Goal: Task Accomplishment & Management: Complete application form

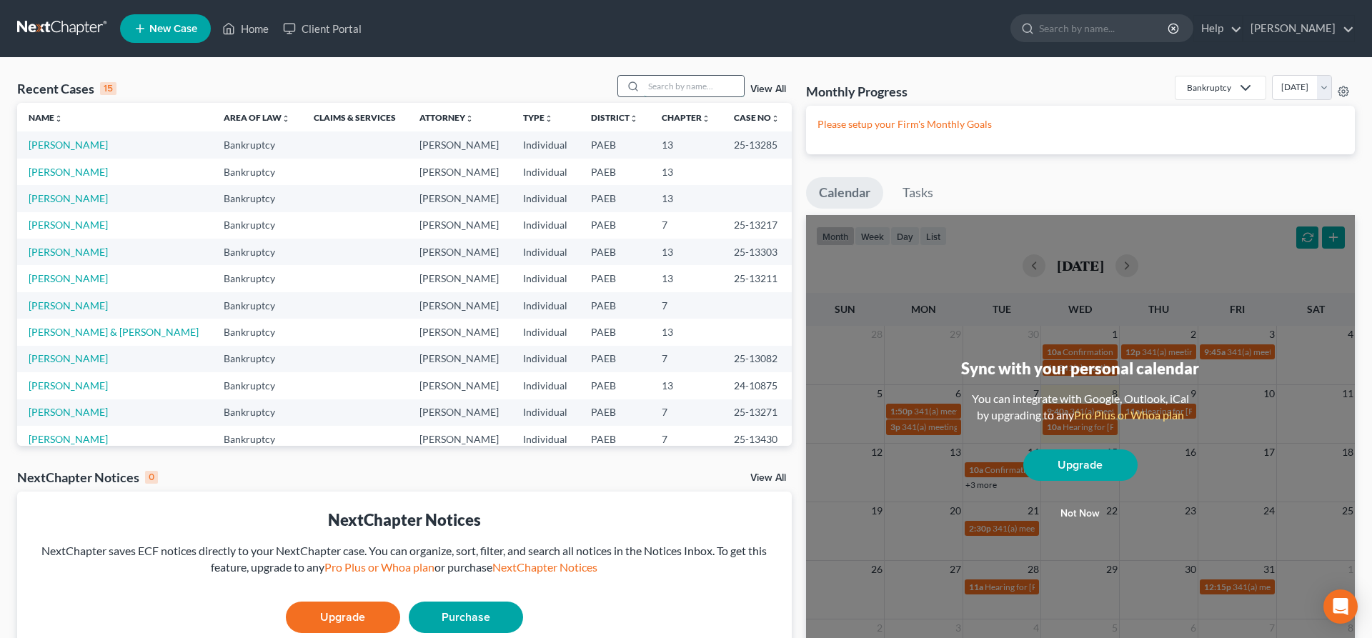
click at [658, 81] on input "search" at bounding box center [694, 86] width 100 height 21
type input "amoo"
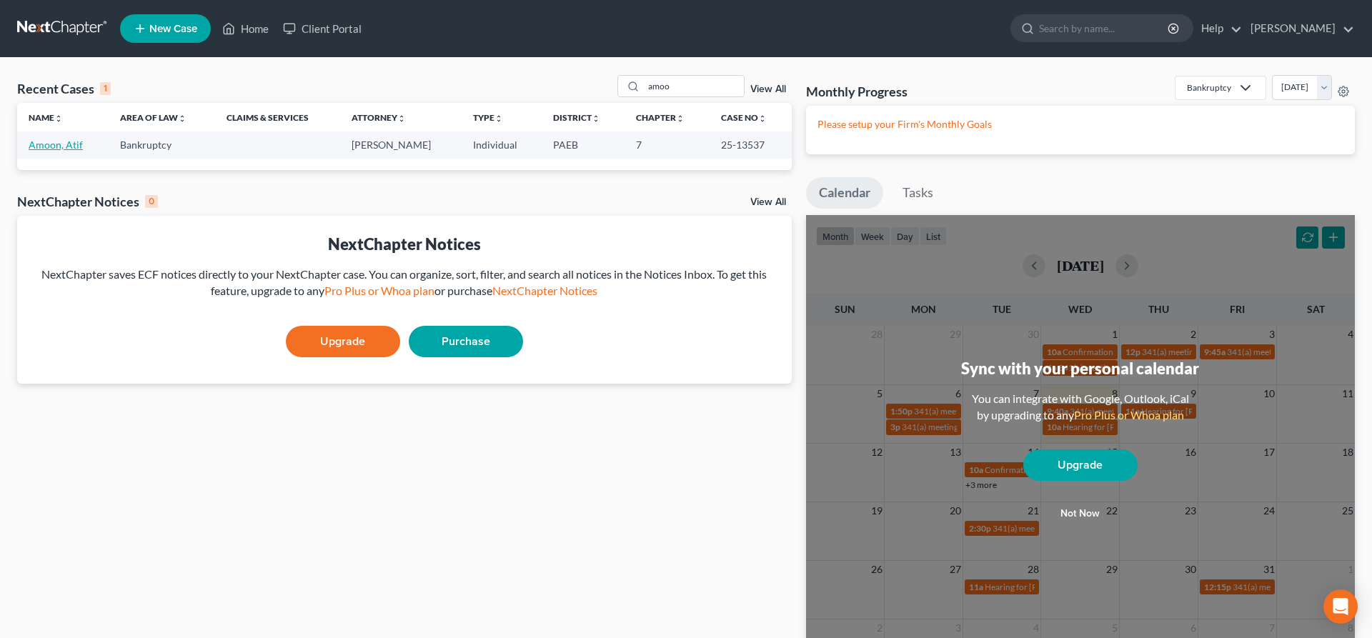
click at [35, 142] on link "Amoon, Atif" at bounding box center [56, 145] width 54 height 12
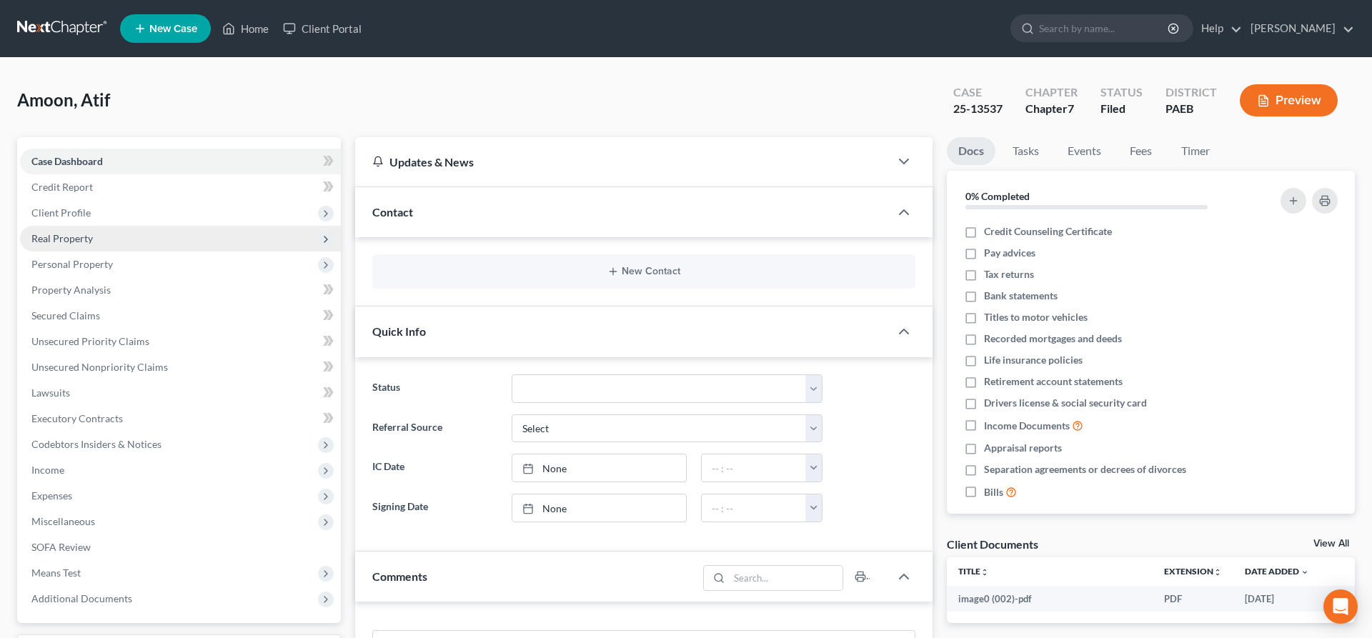
click at [96, 237] on span "Real Property" at bounding box center [180, 239] width 321 height 26
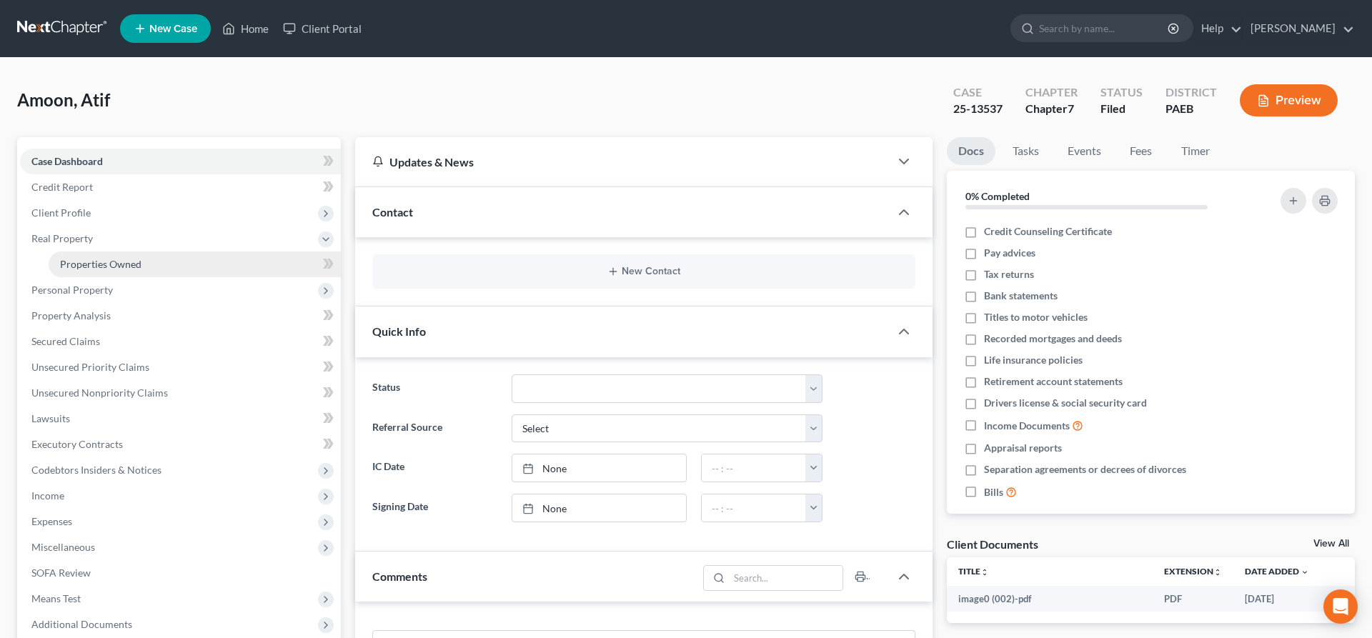
click at [153, 262] on link "Properties Owned" at bounding box center [195, 265] width 292 height 26
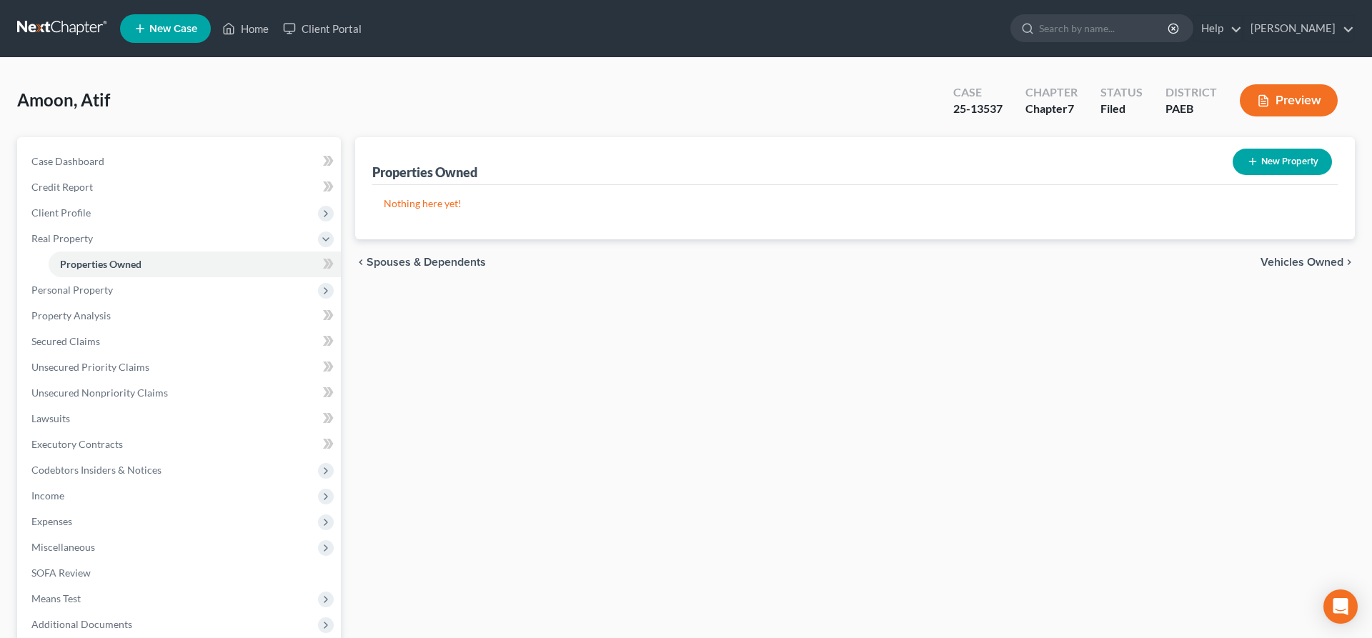
click at [1272, 156] on button "New Property" at bounding box center [1282, 162] width 99 height 26
select select "39"
select select "0"
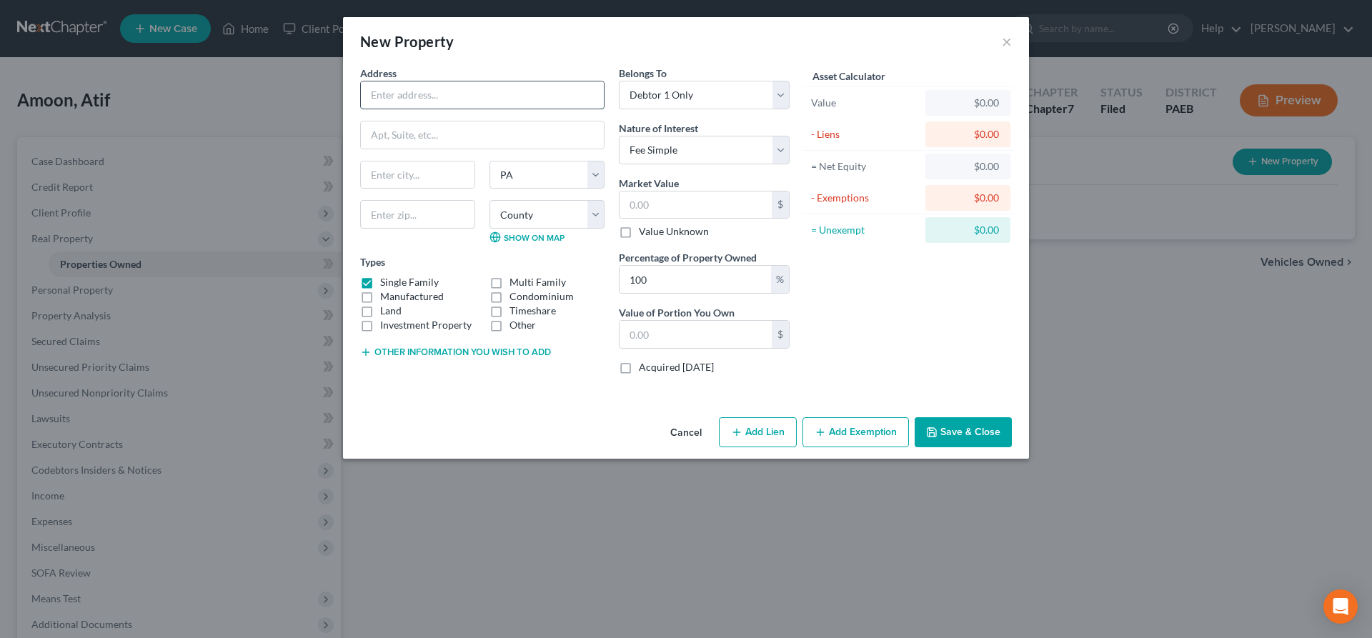
click at [435, 98] on input "text" at bounding box center [482, 94] width 243 height 27
type input "[STREET_ADDRESS]"
click at [395, 178] on input "text" at bounding box center [418, 175] width 114 height 27
click at [383, 212] on input "text" at bounding box center [417, 214] width 115 height 29
type input "19111"
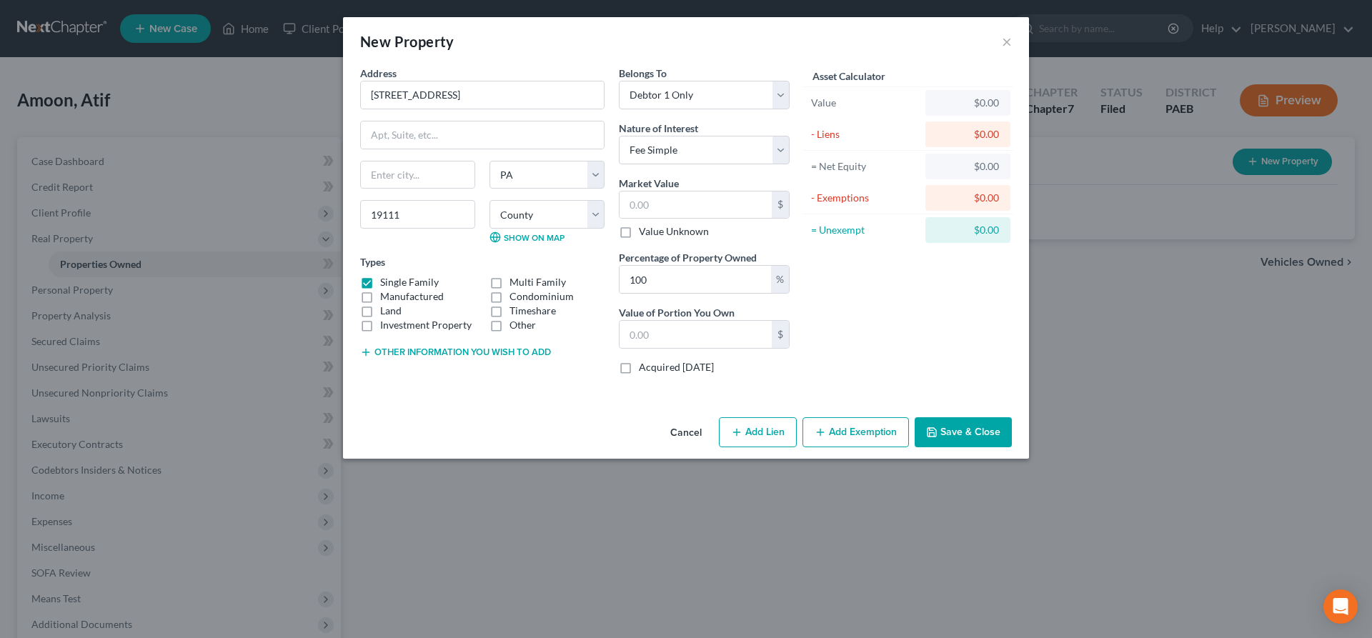
click at [886, 297] on div "Asset Calculator Value $0.00 - Liens $0.00 = Net Equity $0.00 - Exemptions $0.0…" at bounding box center [908, 226] width 222 height 320
type input "[GEOGRAPHIC_DATA]"
click at [619, 136] on select "Select Fee Simple Joint Tenant Life Estate Equitable Interest Future Interest T…" at bounding box center [704, 150] width 171 height 29
click at [707, 152] on select "Select Fee Simple Joint Tenant Life Estate Equitable Interest Future Interest T…" at bounding box center [704, 150] width 171 height 29
drag, startPoint x: 683, startPoint y: 283, endPoint x: 555, endPoint y: 269, distance: 128.7
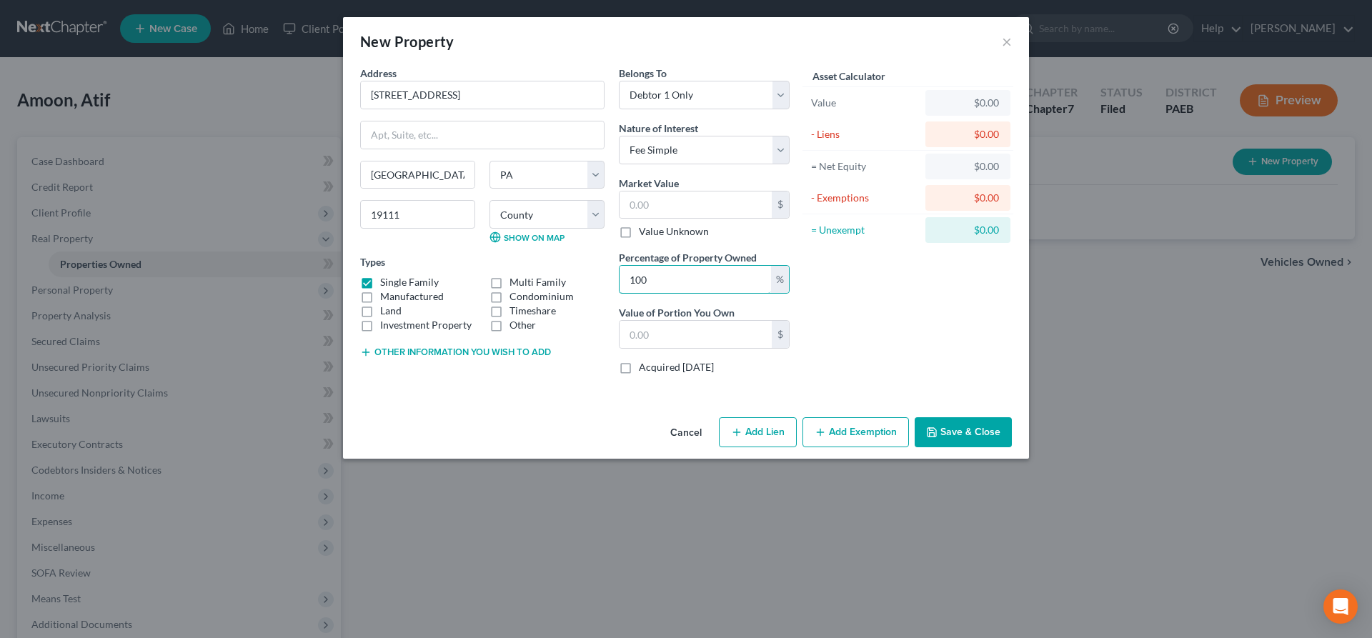
click at [620, 277] on input "100" at bounding box center [696, 279] width 152 height 27
type input "33.33"
click at [650, 329] on input "text" at bounding box center [696, 334] width 152 height 27
click at [633, 202] on input "text" at bounding box center [696, 205] width 152 height 27
type input "1"
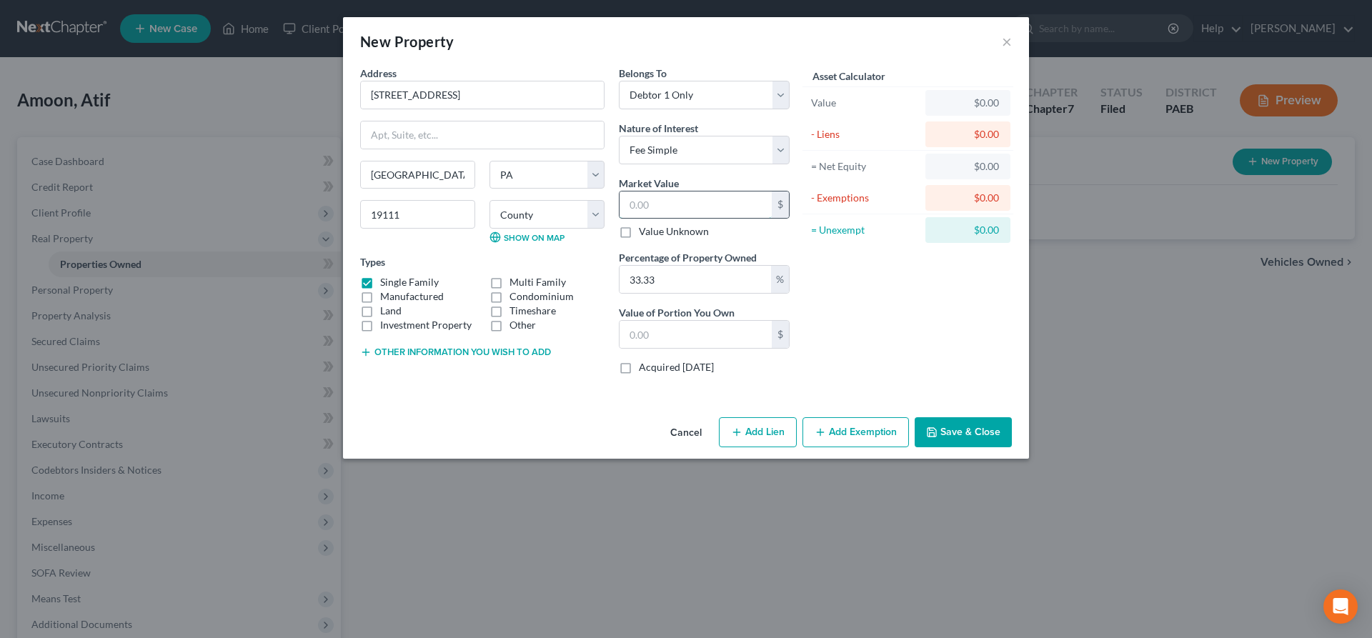
type input "0.33"
type input "0"
type input "2"
type input "0.66"
type input "26"
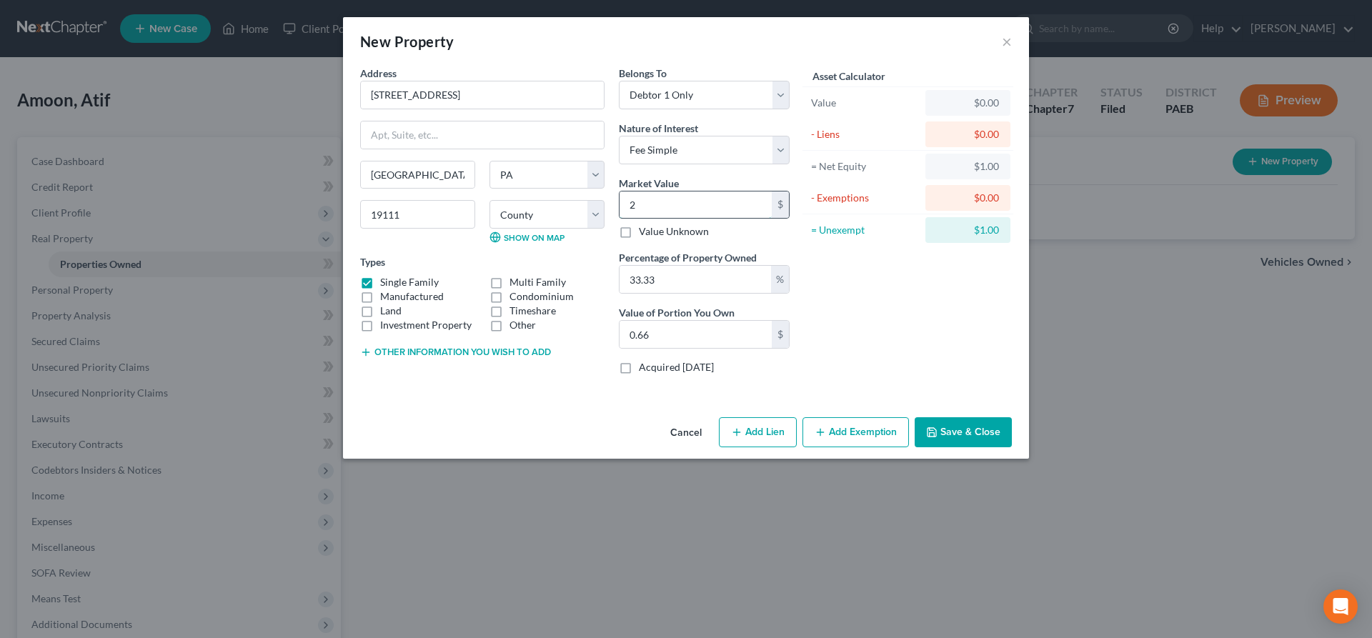
type input "8.66"
type input "260"
type input "86.65"
type input "2600"
type input "866.58"
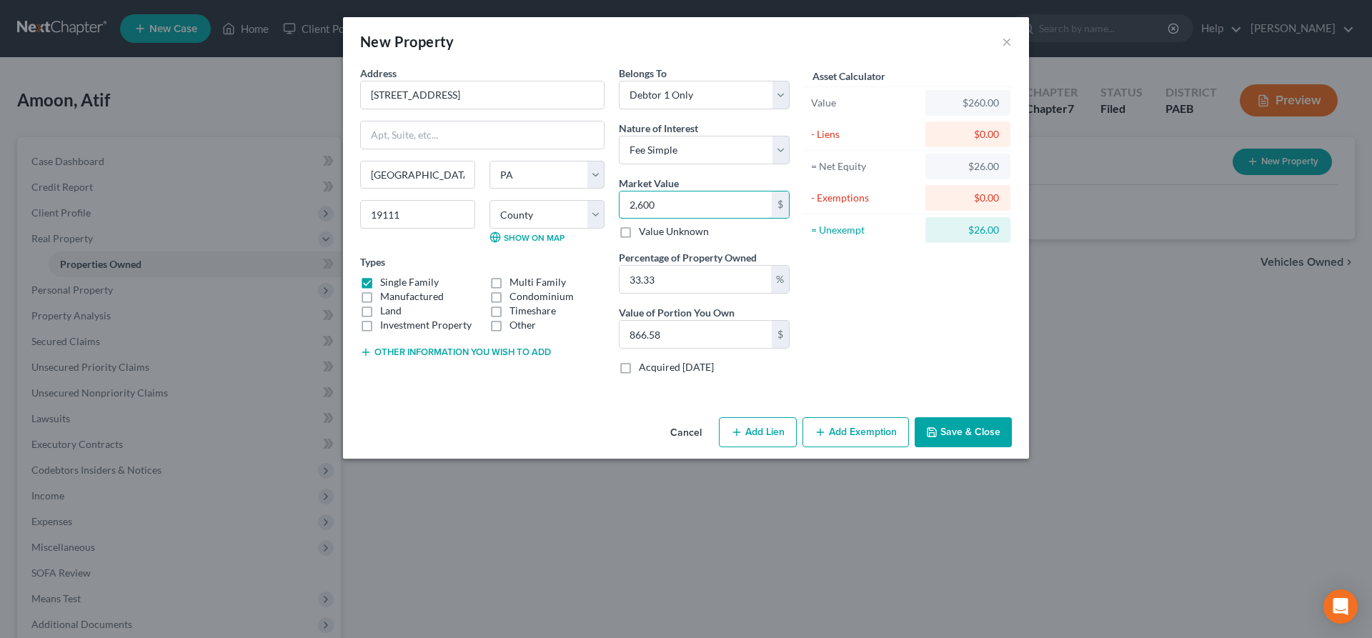
type input "2,6000"
type input "8,665.80"
type input "26,0000"
type input "86,658.00"
type input "260,000"
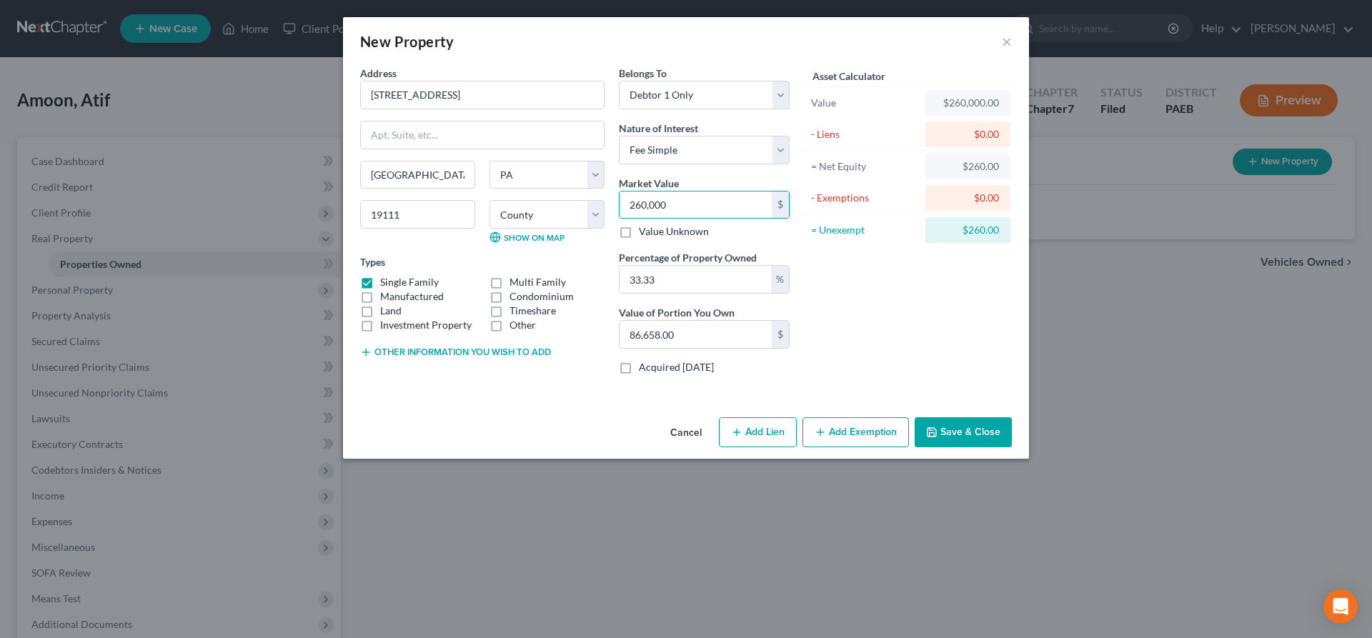
click at [866, 332] on div "Asset Calculator Value $260,000.00 - Liens $0.00 = Net Equity $260.00 - Exempti…" at bounding box center [908, 226] width 222 height 320
click at [863, 432] on button "Add Exemption" at bounding box center [856, 432] width 106 height 30
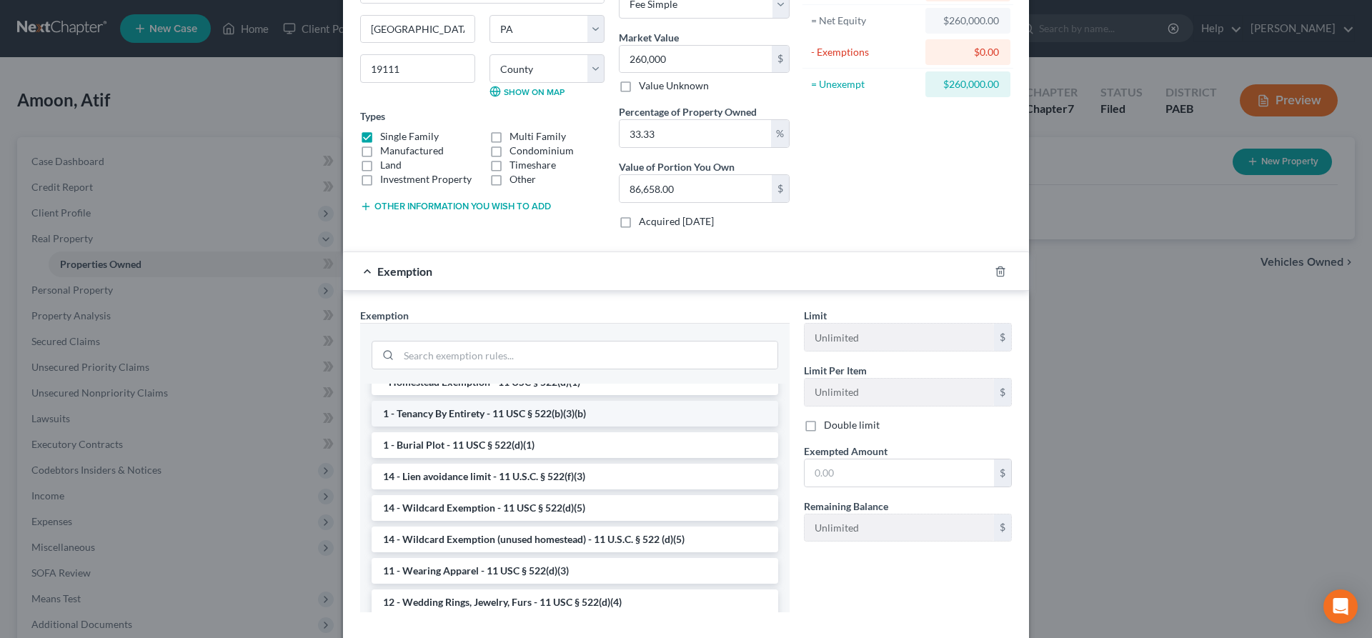
scroll to position [73, 0]
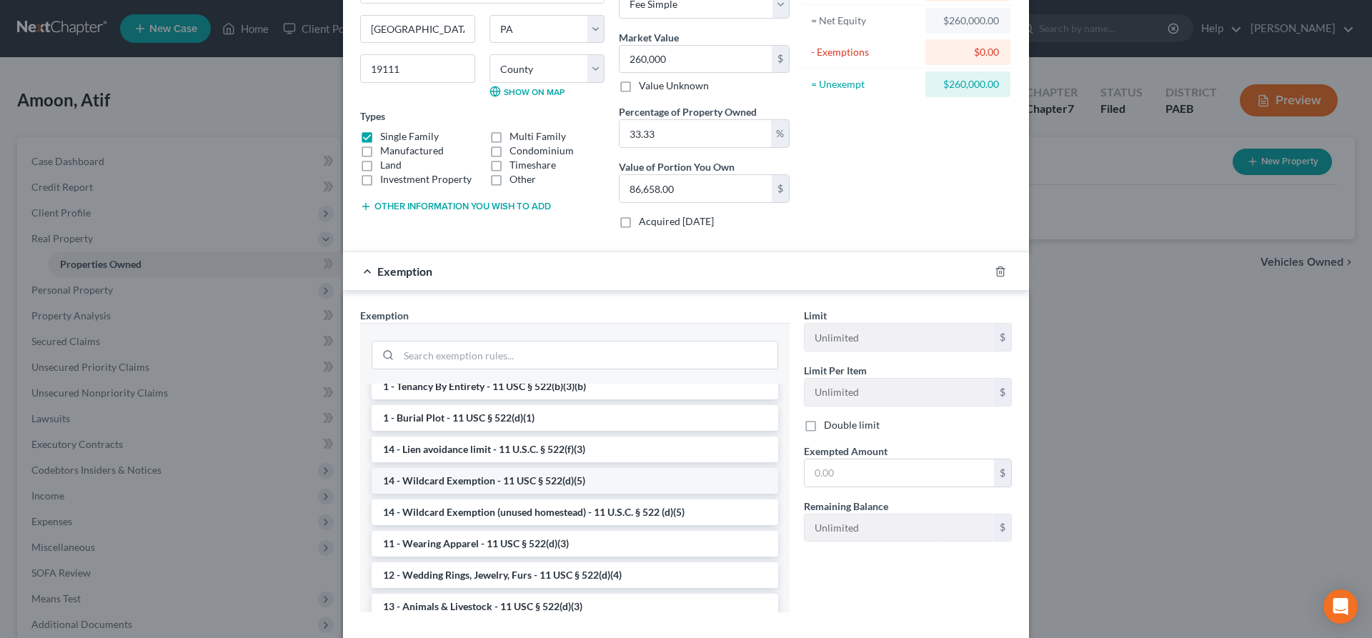
click at [520, 485] on li "14 - Wildcard Exemption - 11 USC § 522(d)(5)" at bounding box center [575, 481] width 407 height 26
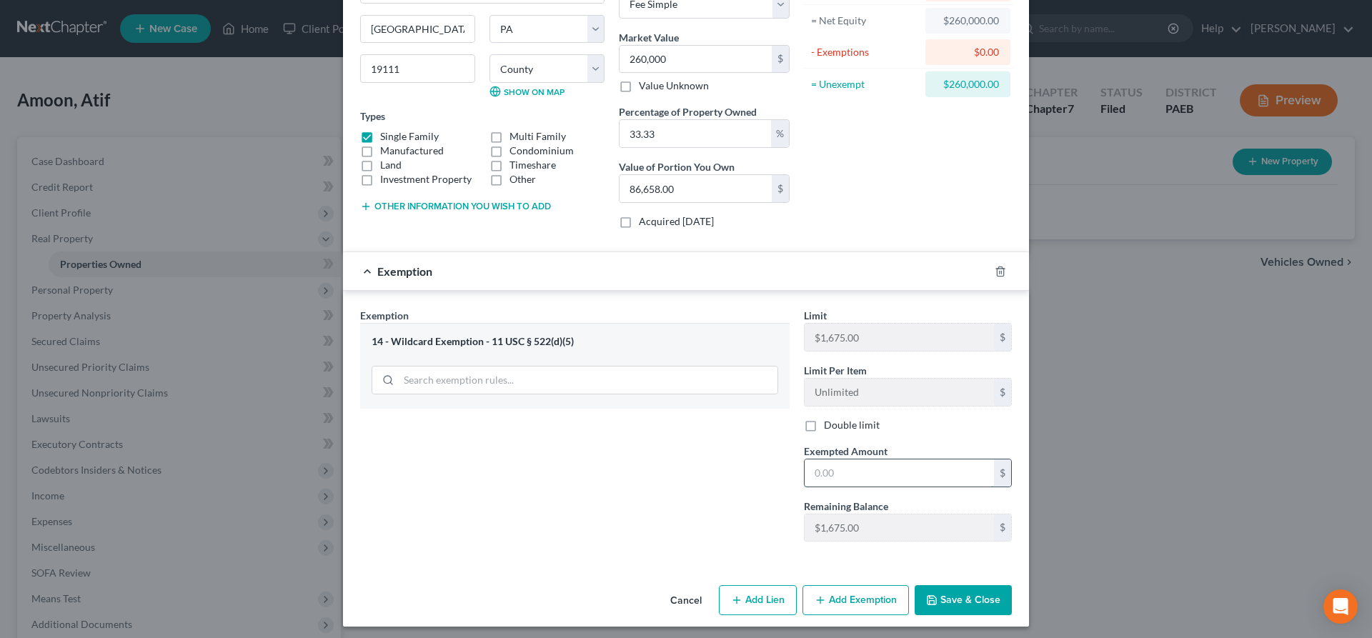
click at [846, 476] on input "text" at bounding box center [899, 473] width 189 height 27
type input "1,675"
click at [663, 477] on div "Exemption Set must be selected for CA. Exemption * 14 - Wildcard Exemption - 11…" at bounding box center [575, 430] width 444 height 245
click at [844, 595] on button "Add Exemption" at bounding box center [856, 600] width 106 height 30
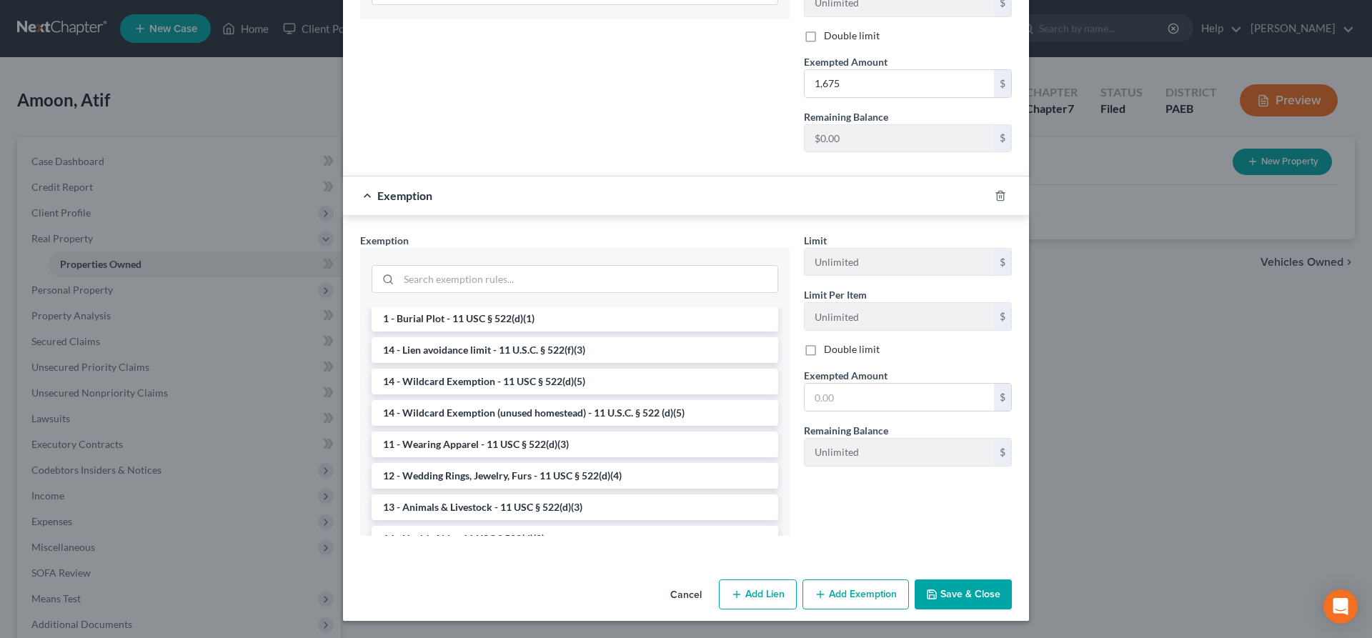
scroll to position [292, 0]
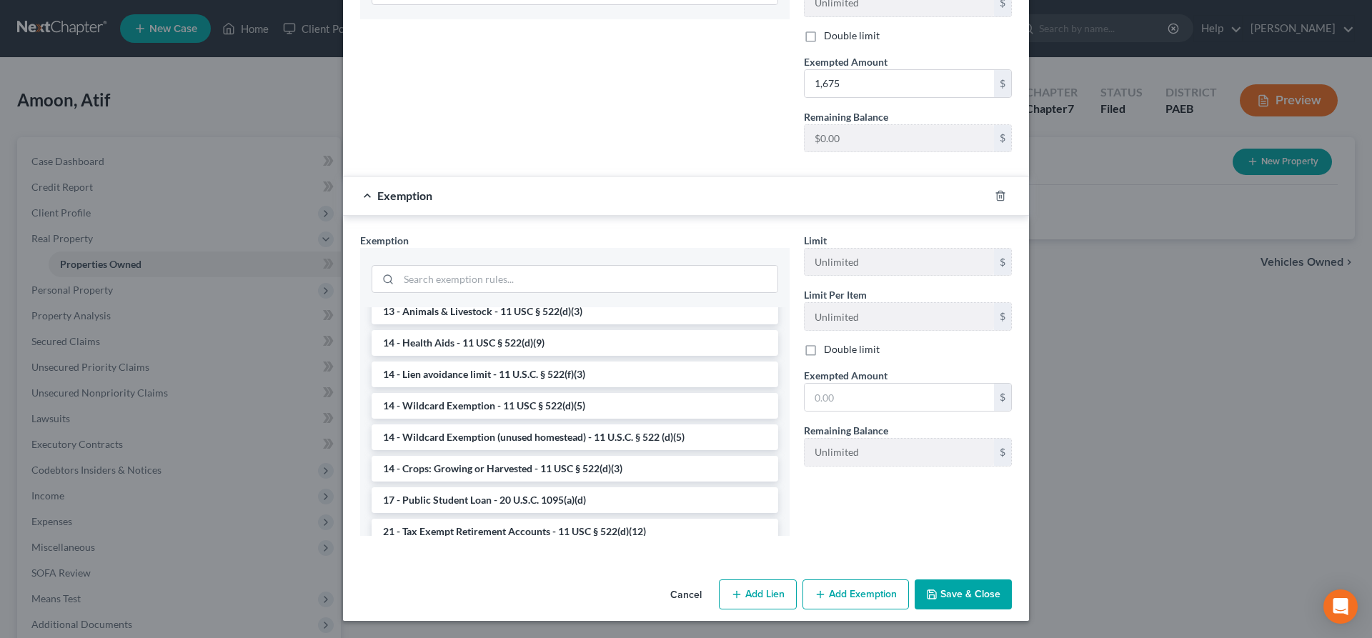
click at [968, 590] on button "Save & Close" at bounding box center [963, 595] width 97 height 30
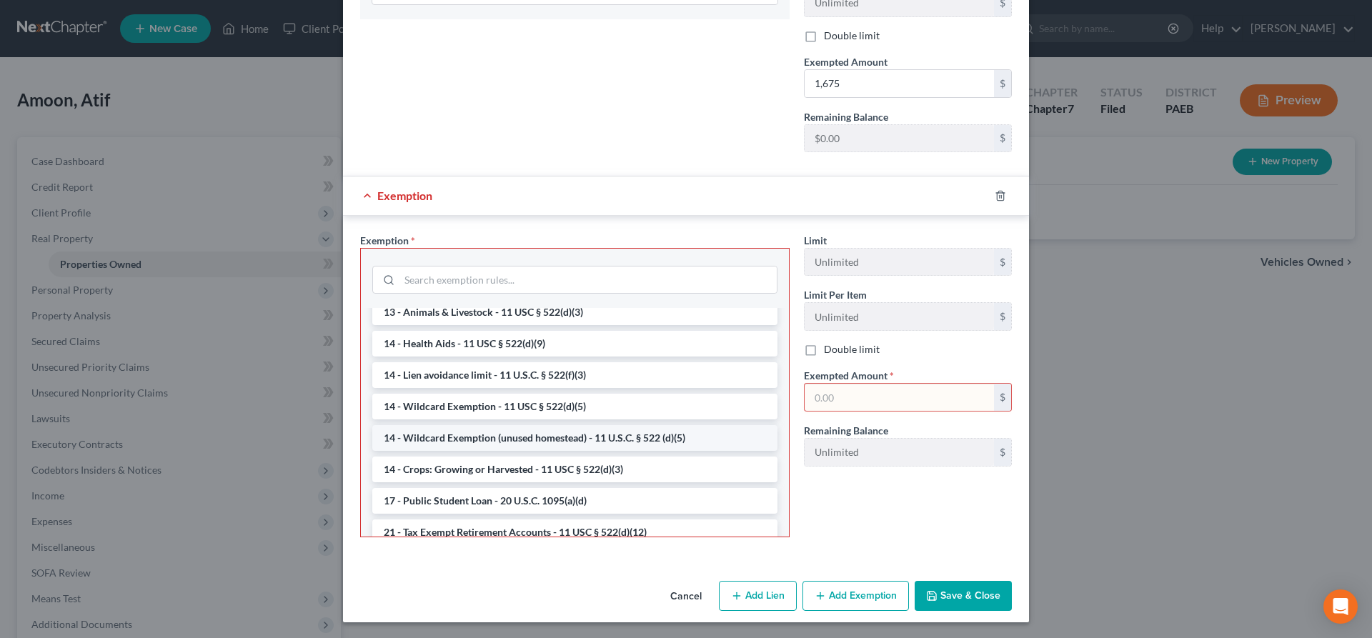
click at [637, 436] on li "14 - Wildcard Exemption (unused homestead) - 11 U.S.C. § 522 (d)(5)" at bounding box center [574, 438] width 405 height 26
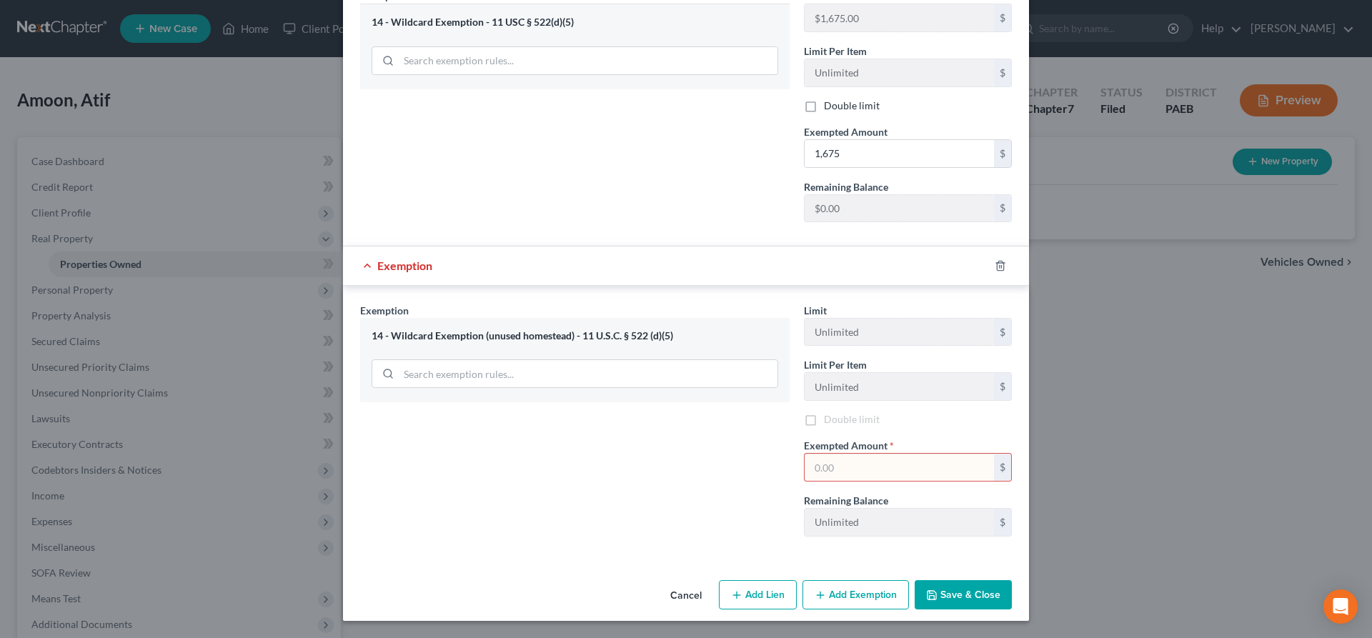
scroll to position [466, 0]
click at [850, 456] on input "text" at bounding box center [899, 467] width 189 height 27
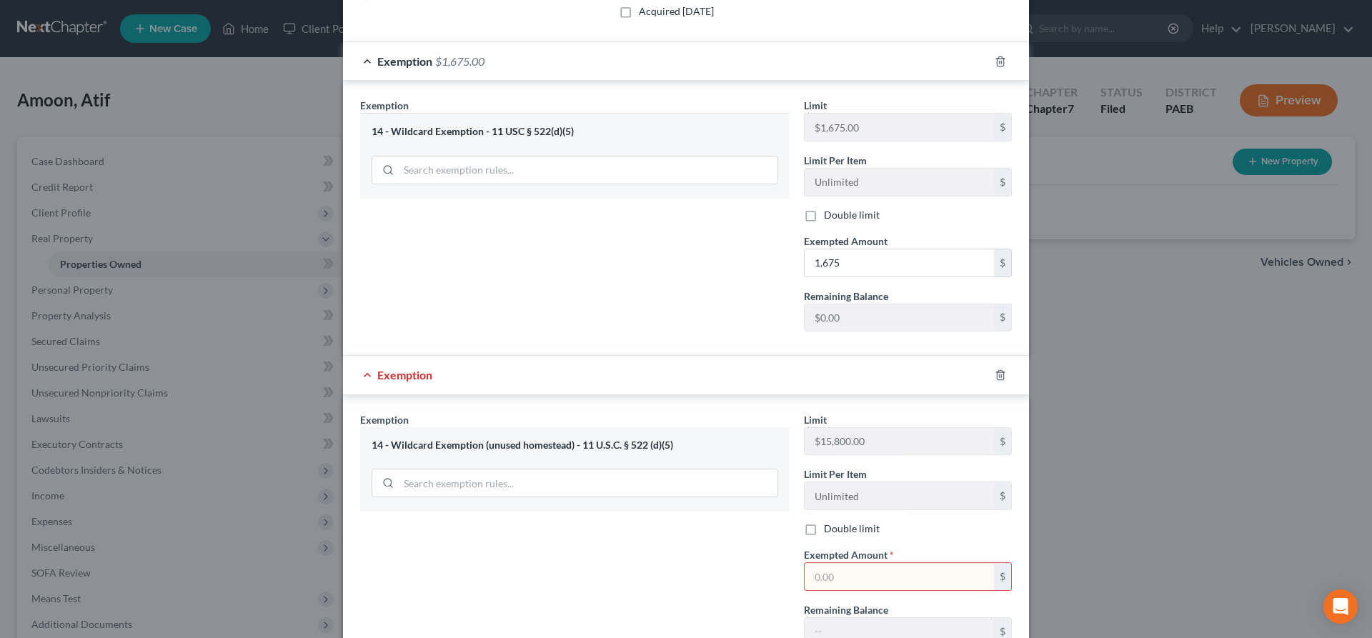
scroll to position [320, 0]
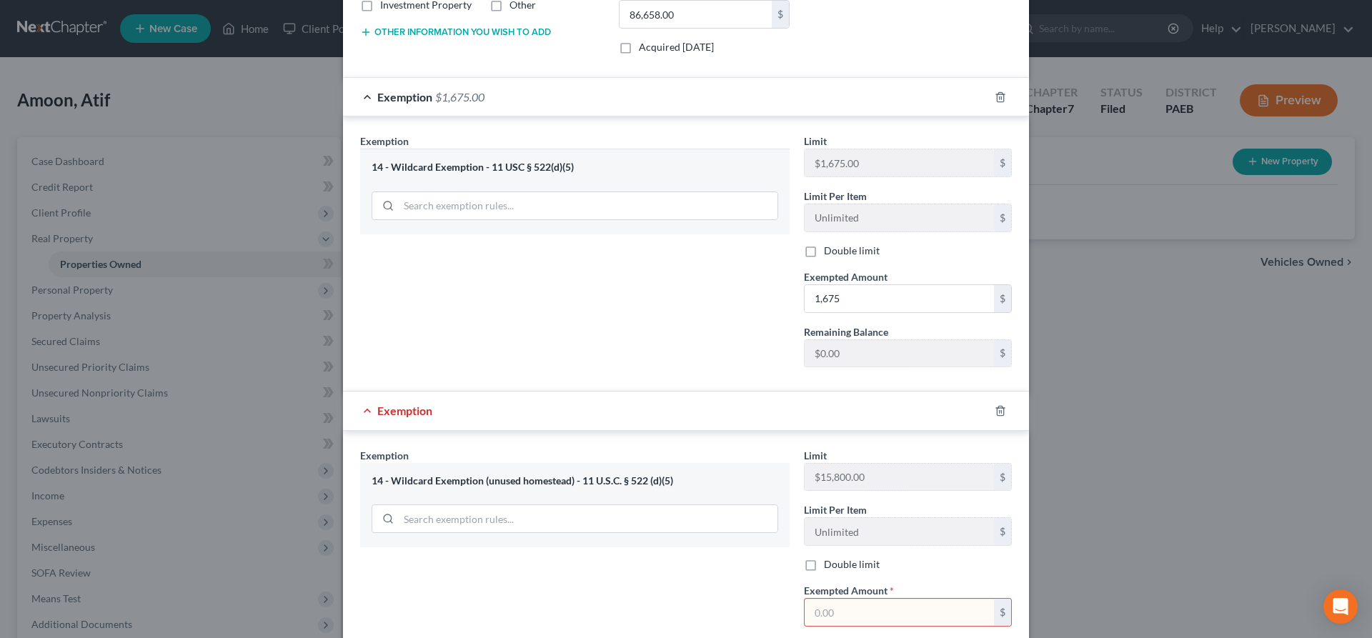
click at [578, 487] on div "14 - Wildcard Exemption (unused homestead) - 11 U.S.C. § 522 (d)(5)" at bounding box center [575, 482] width 407 height 14
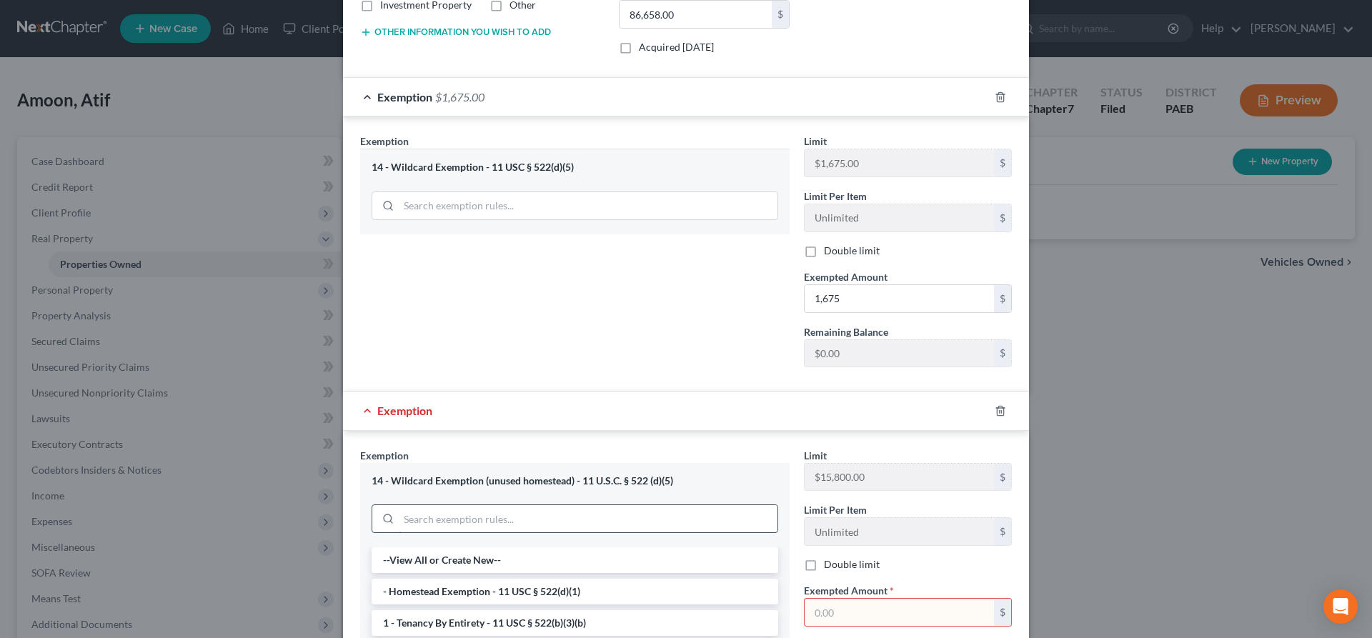
click at [720, 522] on input "search" at bounding box center [588, 518] width 379 height 27
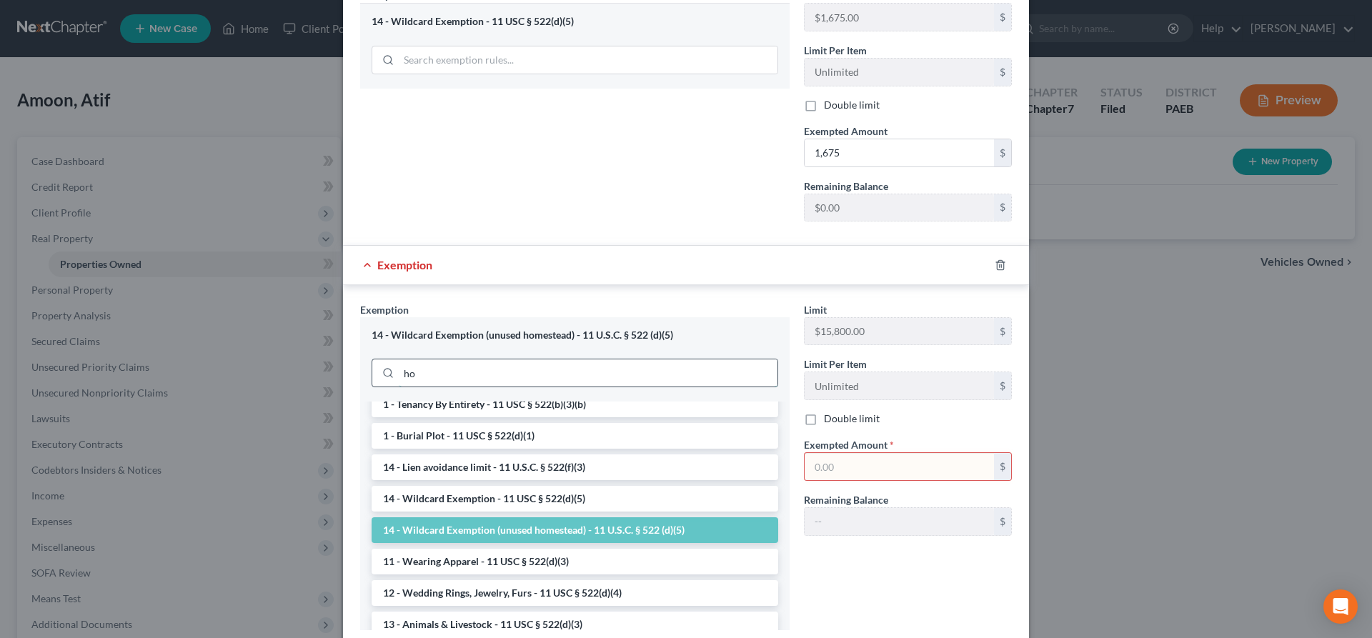
scroll to position [0, 0]
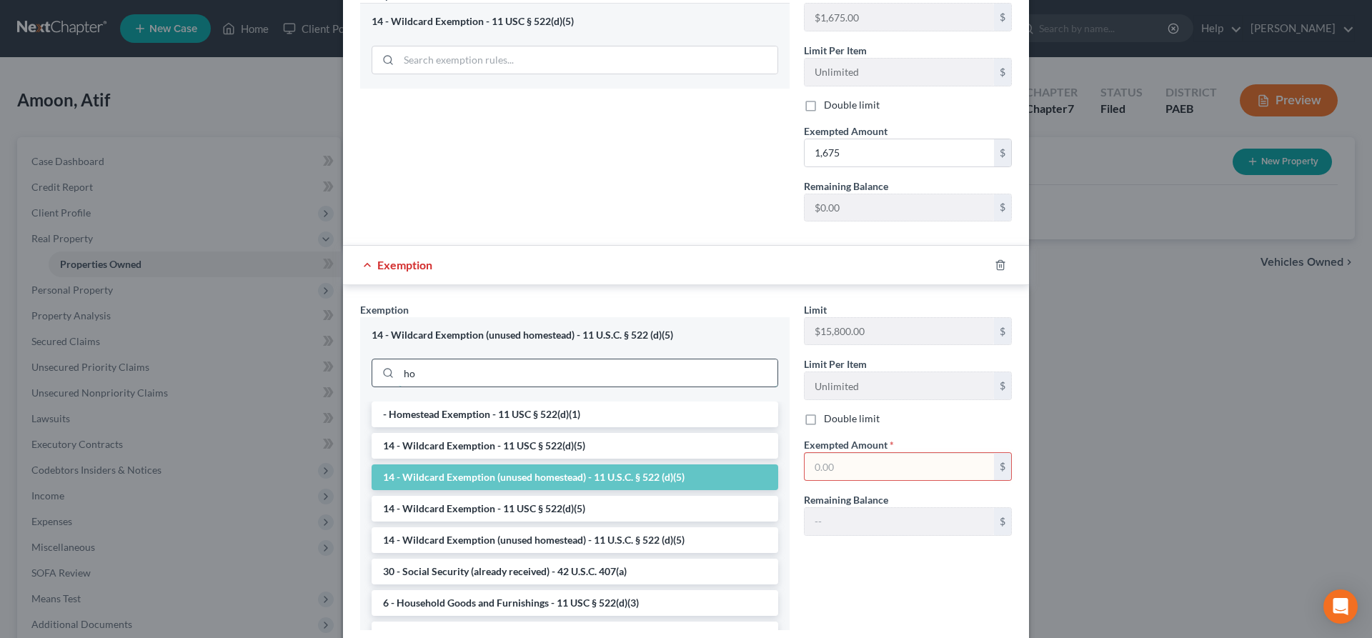
type input "h"
type input "rea"
click at [581, 420] on li "- Homestead Exemption - 11 USC § 522(d)(1)" at bounding box center [575, 415] width 407 height 26
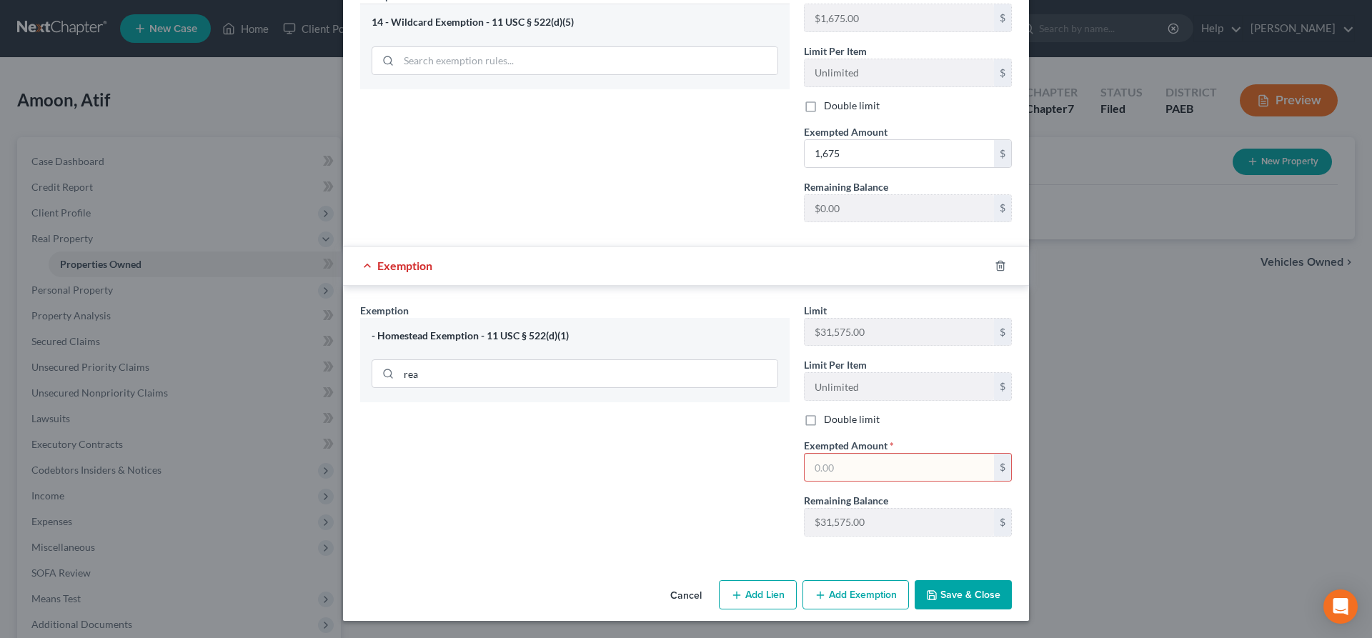
click at [907, 473] on input "text" at bounding box center [899, 467] width 189 height 27
type input "31,575"
click at [988, 589] on button "Save & Close" at bounding box center [963, 595] width 97 height 30
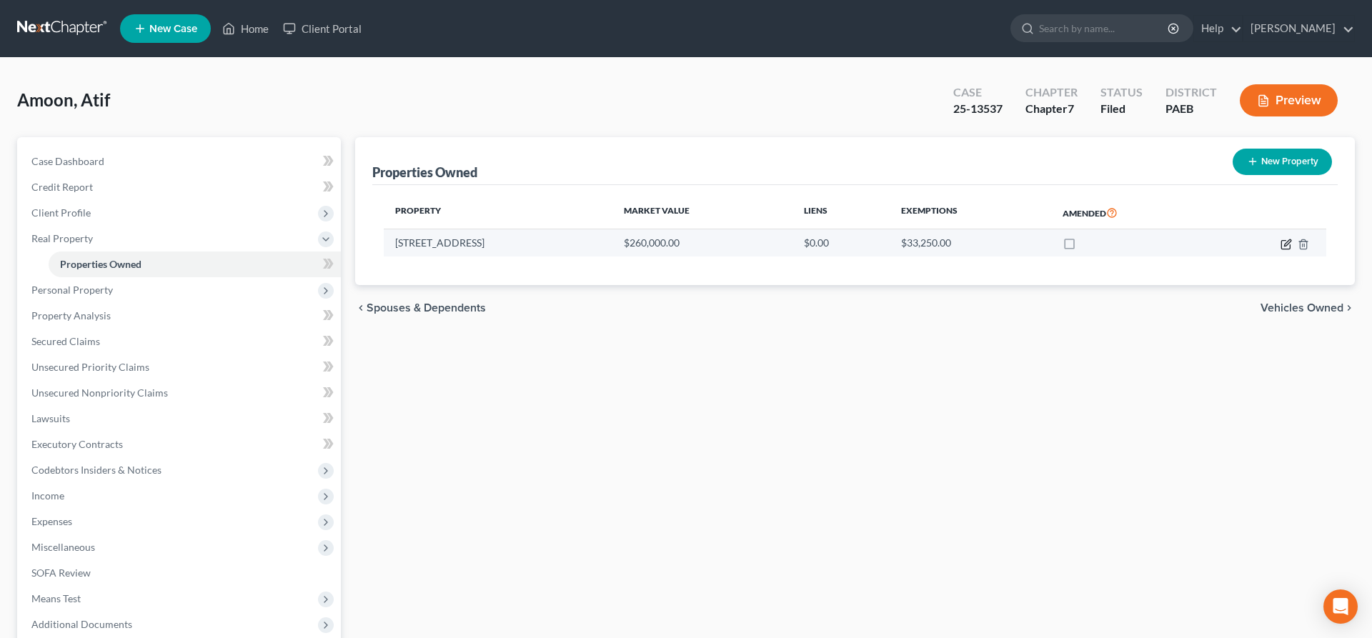
click at [1283, 246] on icon "button" at bounding box center [1286, 244] width 11 height 11
select select "39"
select select "50"
select select "0"
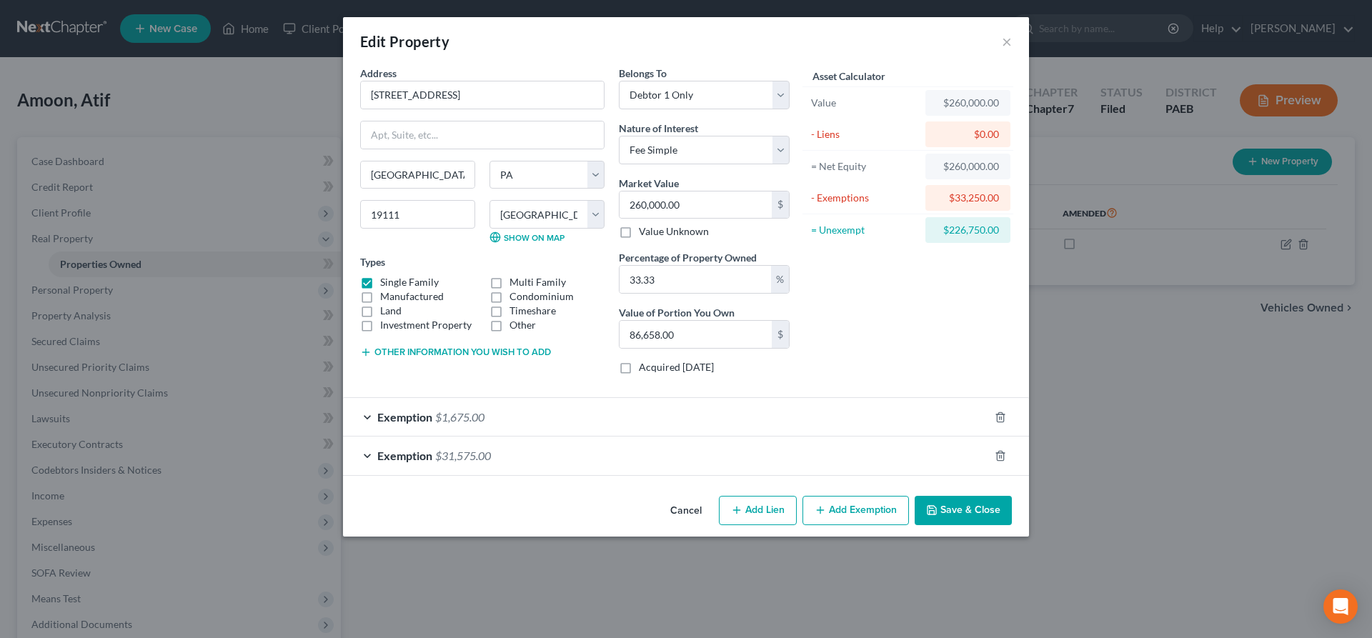
click at [750, 500] on button "Add Lien" at bounding box center [758, 511] width 78 height 30
select select "0"
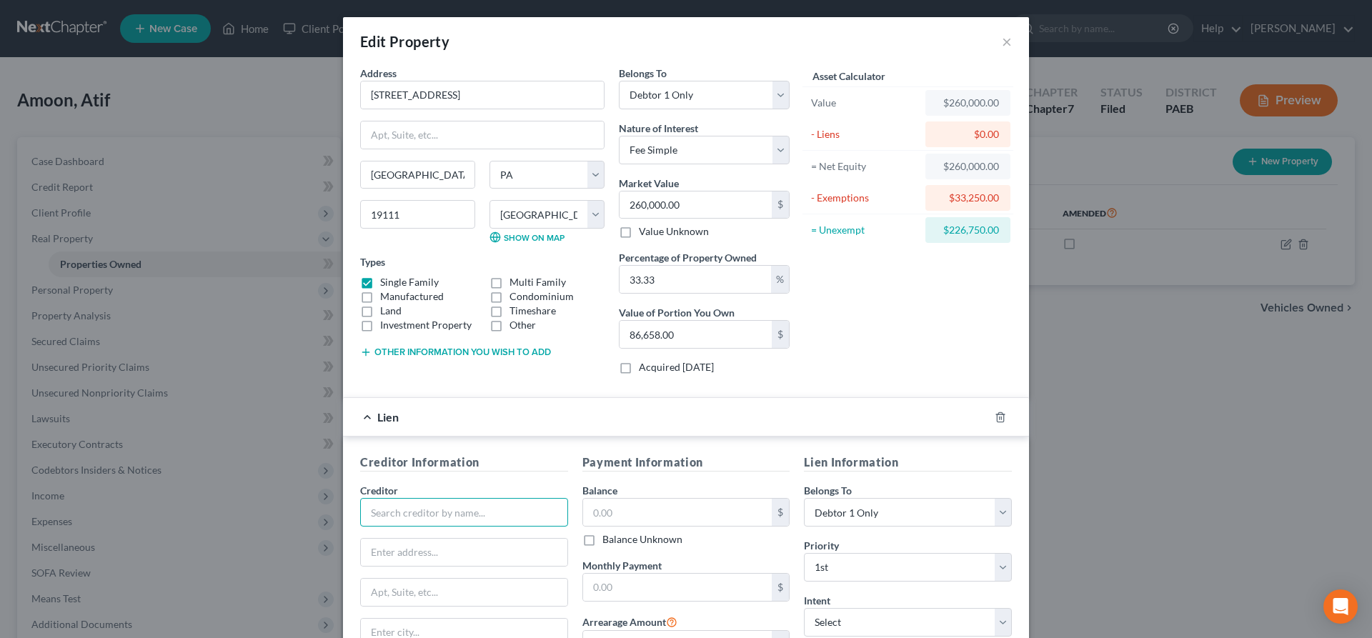
click at [364, 504] on input "text" at bounding box center [464, 512] width 208 height 29
drag, startPoint x: 477, startPoint y: 510, endPoint x: 213, endPoint y: 509, distance: 263.7
click at [360, 507] on input "Citigroup Loan Trust" at bounding box center [464, 512] width 208 height 29
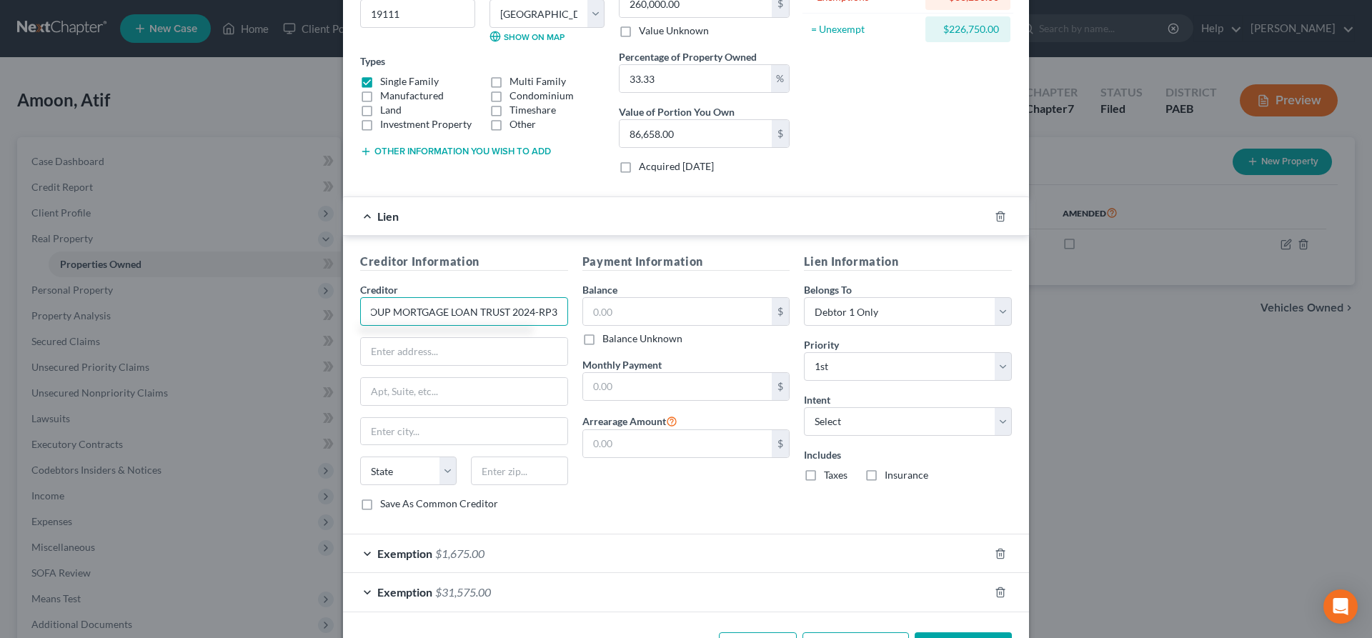
scroll to position [219, 0]
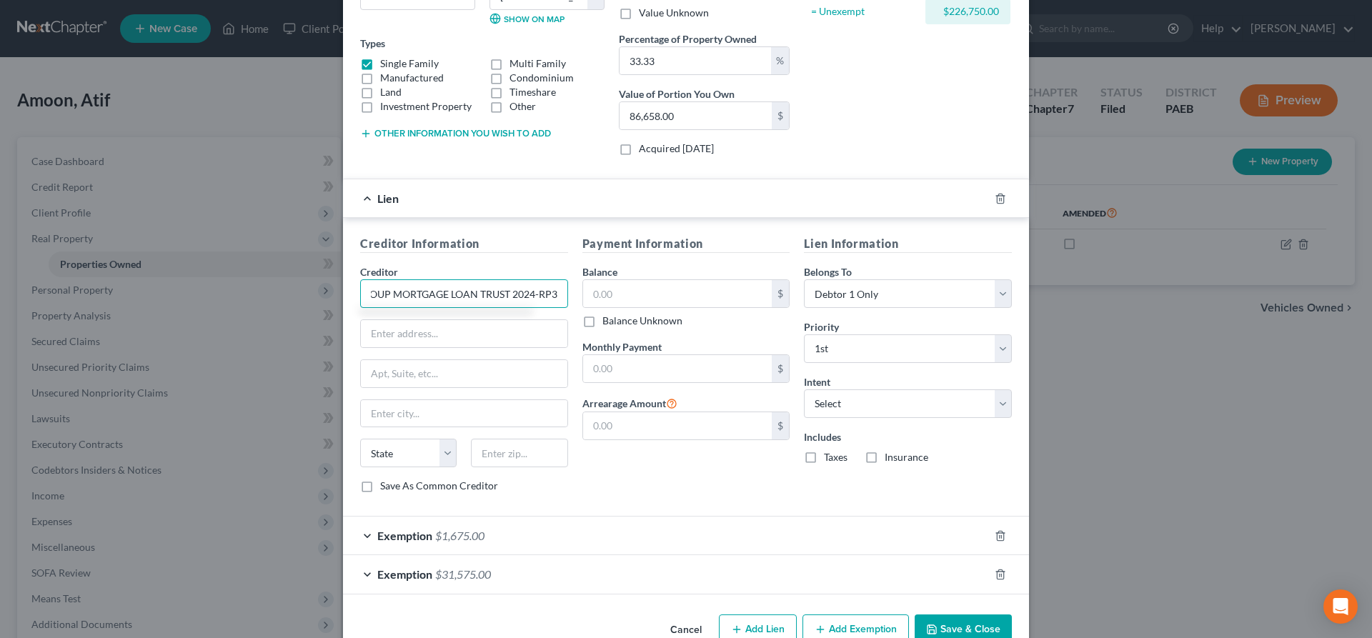
type input "CITIGROUP MORTGAGE LOAN TRUST 2024-RP3"
click at [600, 287] on input "text" at bounding box center [677, 293] width 189 height 27
type input "110,000"
click at [959, 635] on button "Save & Close" at bounding box center [963, 630] width 97 height 30
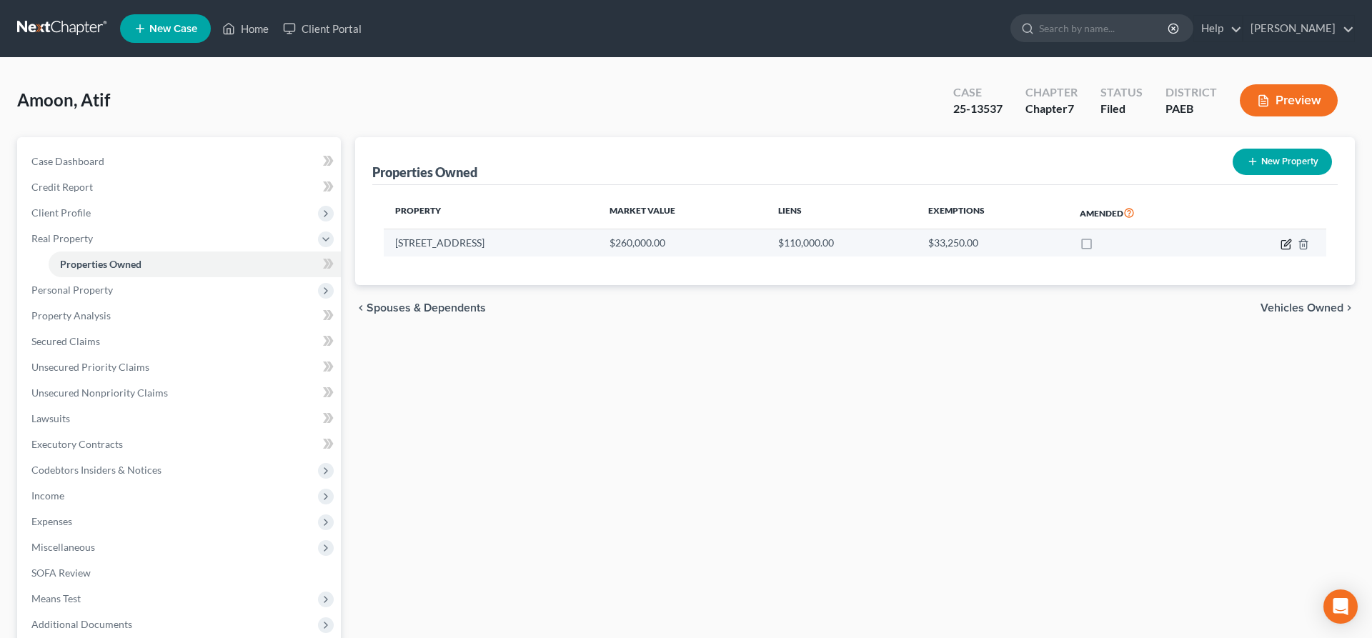
click at [1283, 244] on icon "button" at bounding box center [1286, 244] width 11 height 11
select select "39"
select select "50"
select select "0"
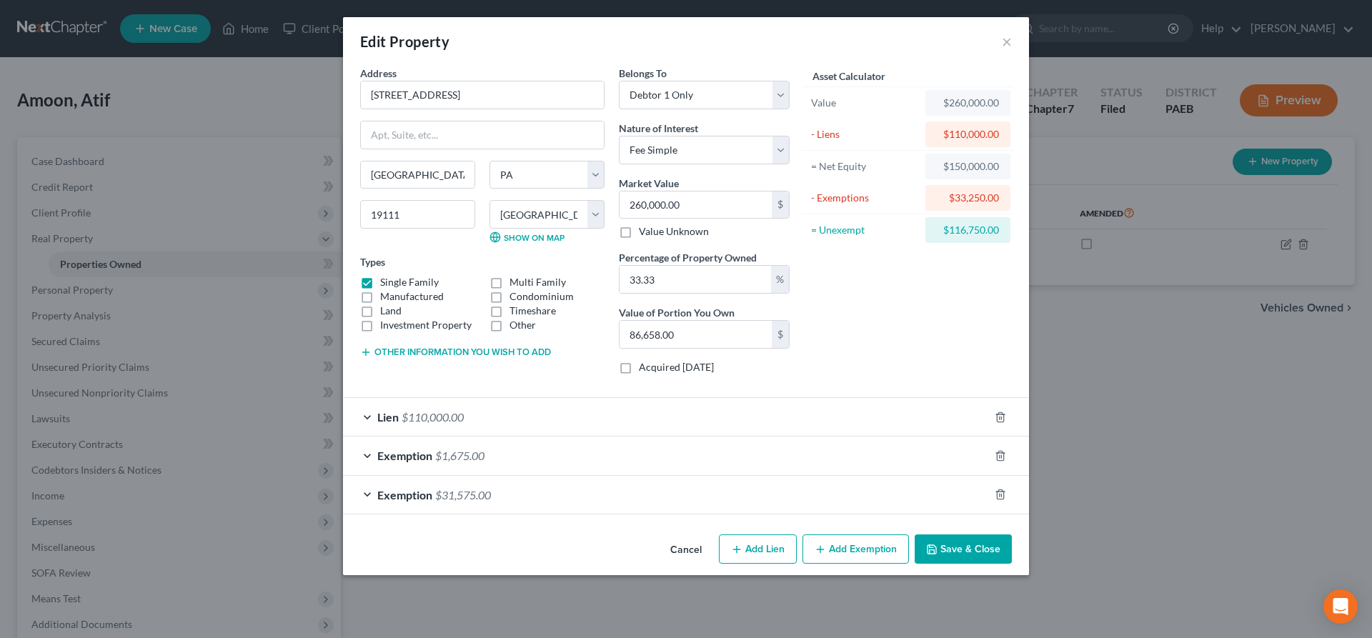
click at [983, 548] on button "Save & Close" at bounding box center [963, 550] width 97 height 30
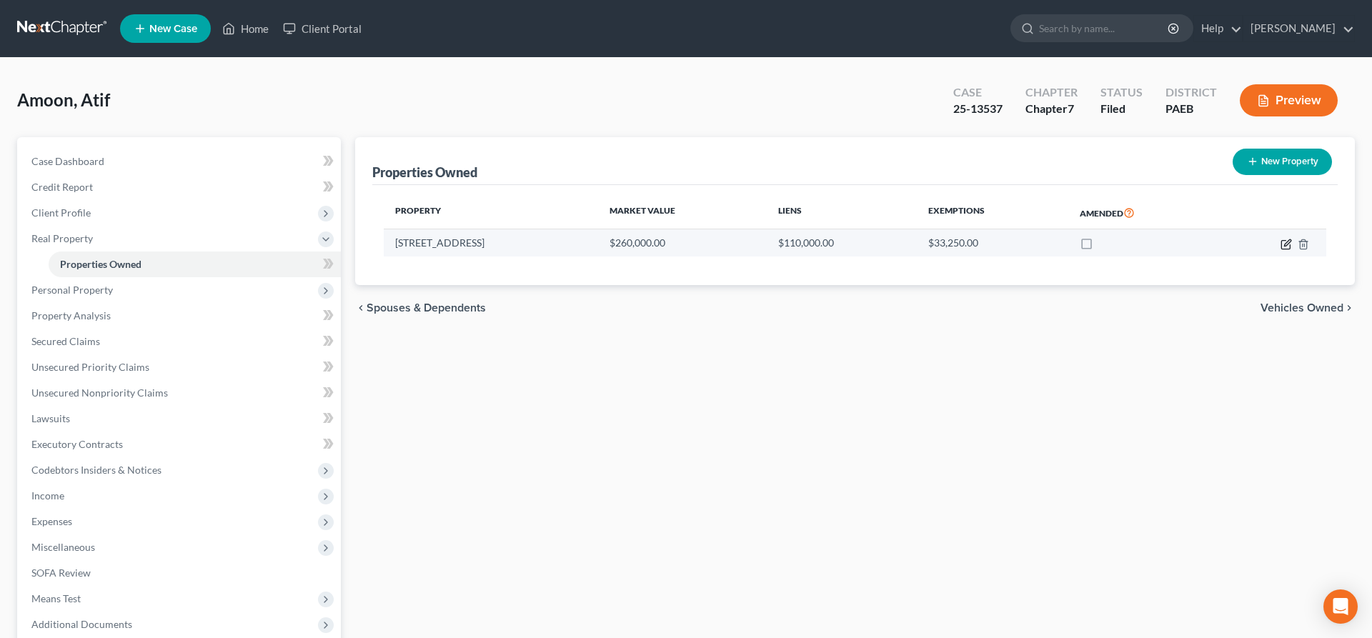
drag, startPoint x: 1284, startPoint y: 244, endPoint x: 1259, endPoint y: 252, distance: 26.2
click at [1282, 244] on icon "button" at bounding box center [1286, 244] width 11 height 11
click at [1286, 246] on body "Home New Case Client Portal [PERSON_NAME] [EMAIL_ADDRESS][DOMAIN_NAME] My Accou…" at bounding box center [686, 392] width 1372 height 785
select select "39"
select select "50"
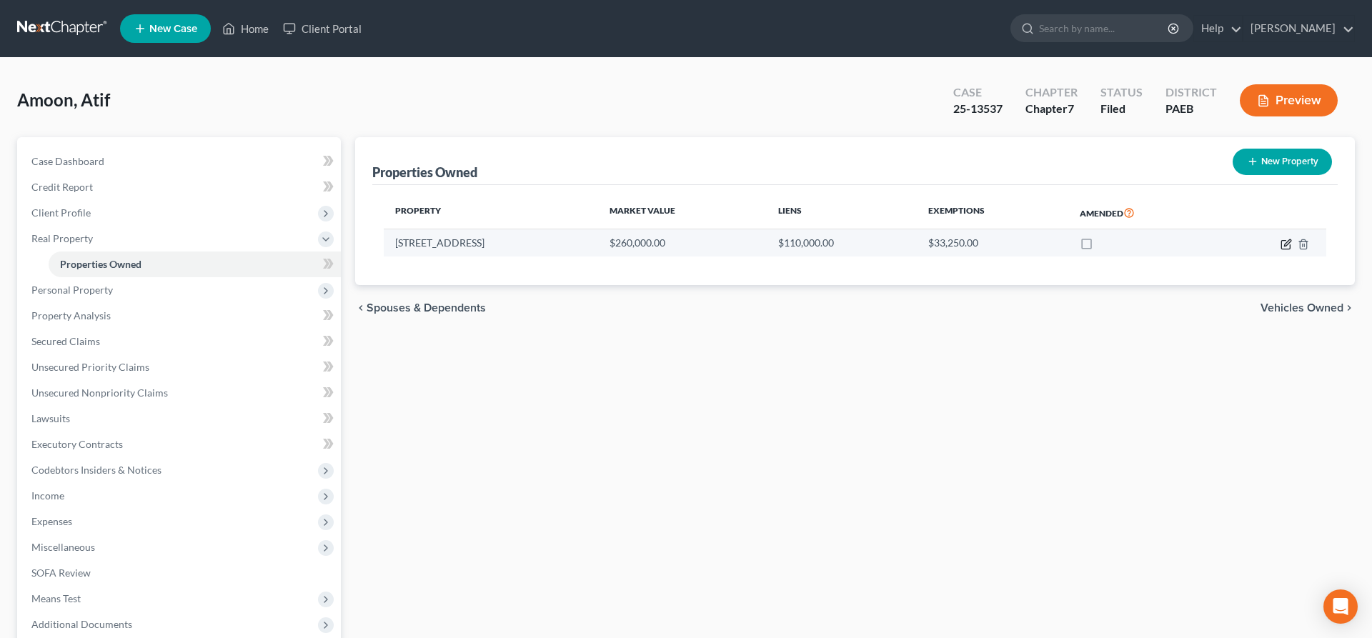
select select "0"
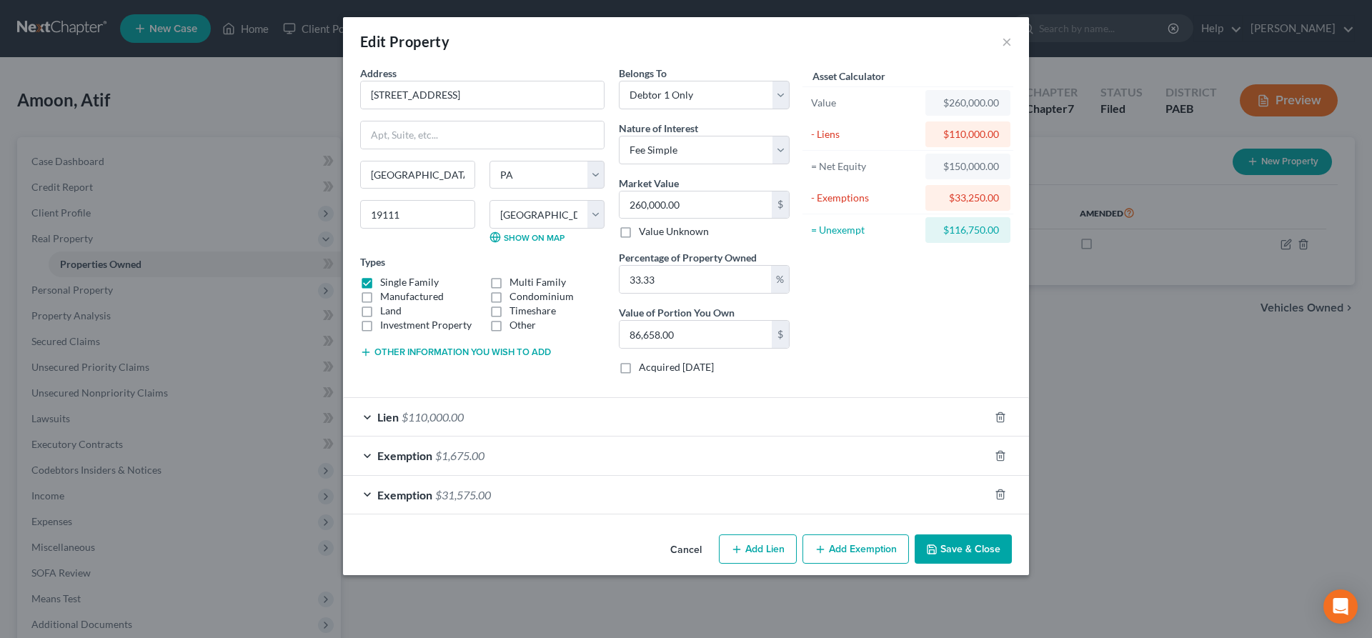
click at [403, 415] on span "$110,000.00" at bounding box center [433, 417] width 62 height 14
